Goal: Browse casually: Explore the website without a specific task or goal

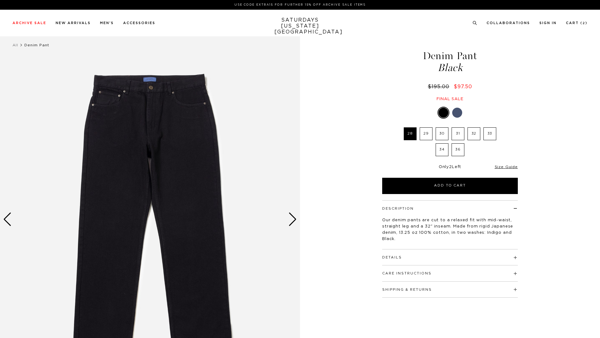
select select "recent"
